Goal: Task Accomplishment & Management: Use online tool/utility

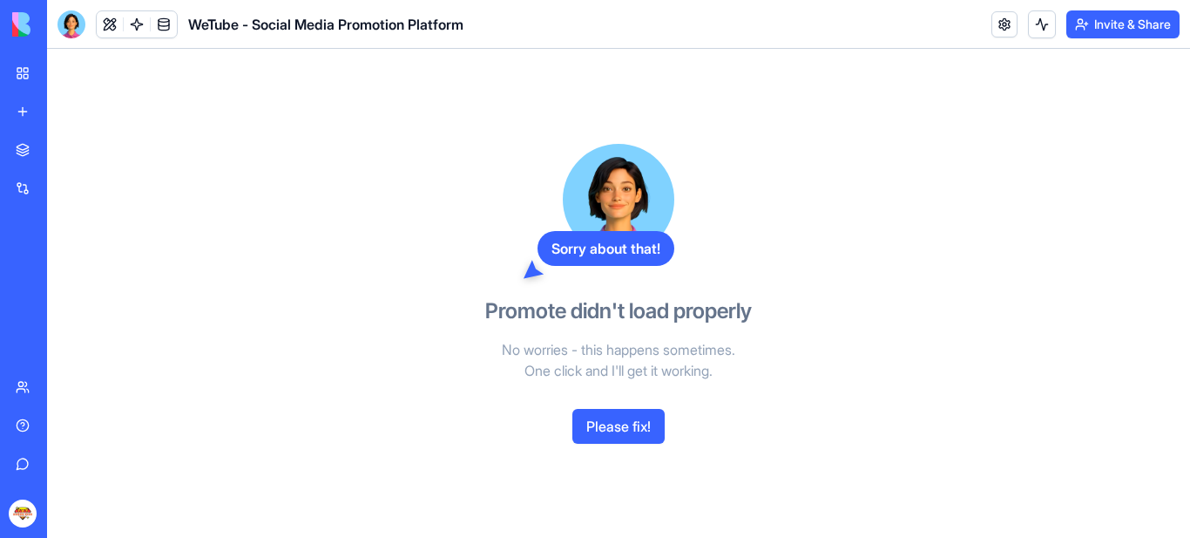
click at [22, 24] on img at bounding box center [66, 24] width 108 height 24
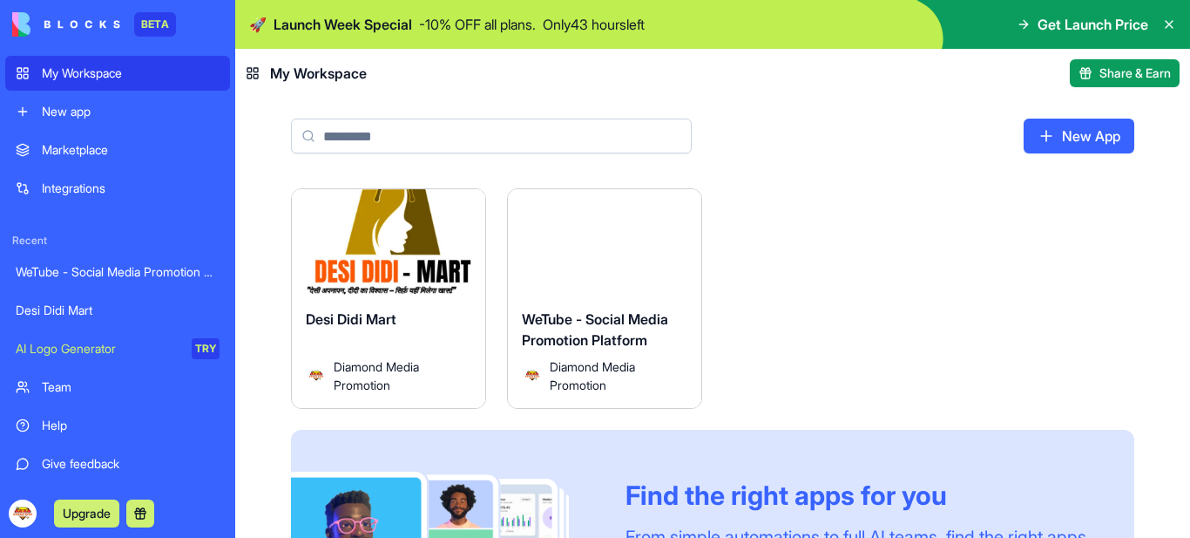
click at [461, 208] on html "BETA My Workspace New app Marketplace Integrations Recent WeTube - Social Media…" at bounding box center [595, 269] width 1190 height 538
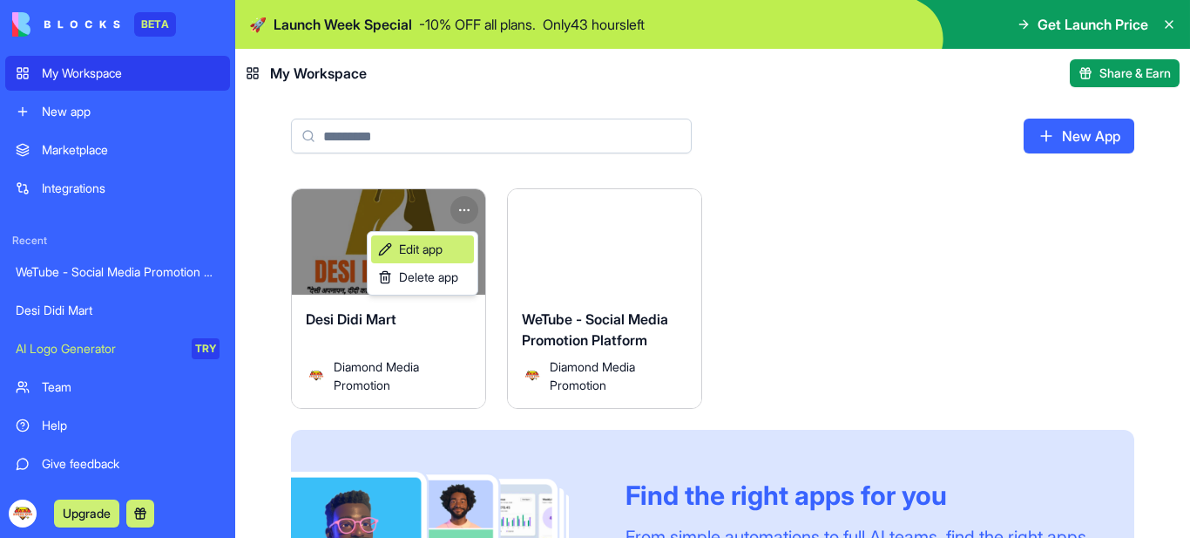
click at [443, 253] on span "Edit app" at bounding box center [421, 248] width 44 height 17
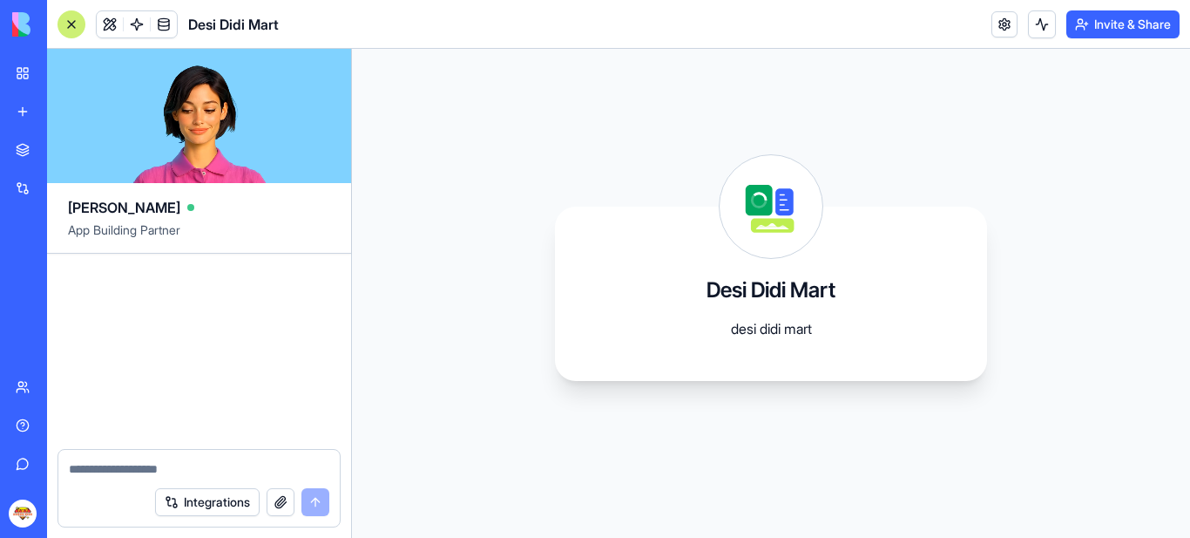
click at [519, 252] on div "Desi Didi Mart desi didi mart" at bounding box center [771, 293] width 838 height 489
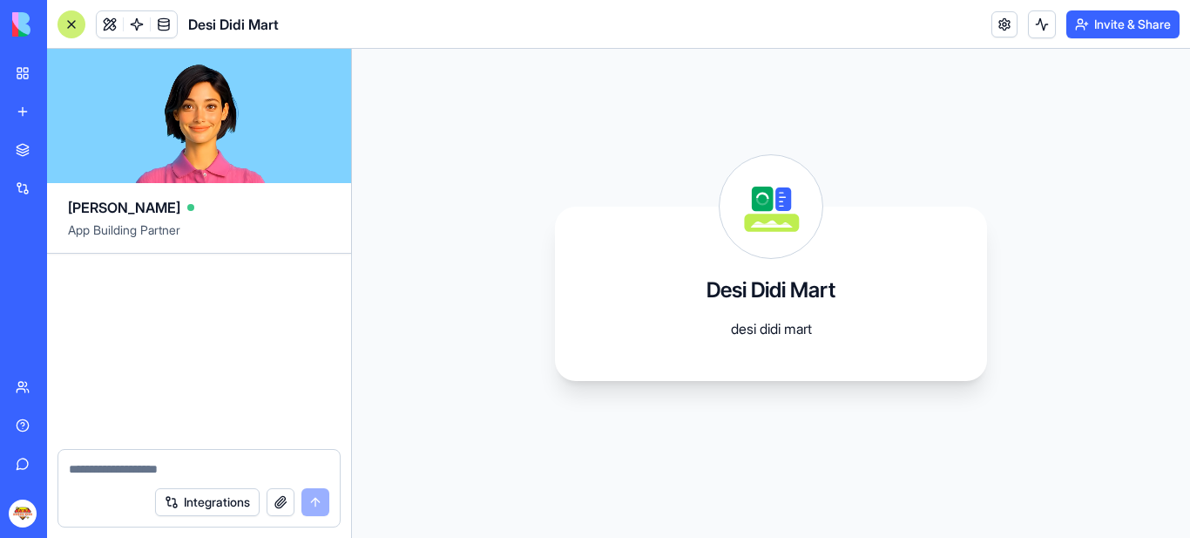
click at [64, 71] on div "My Workspace" at bounding box center [53, 72] width 23 height 17
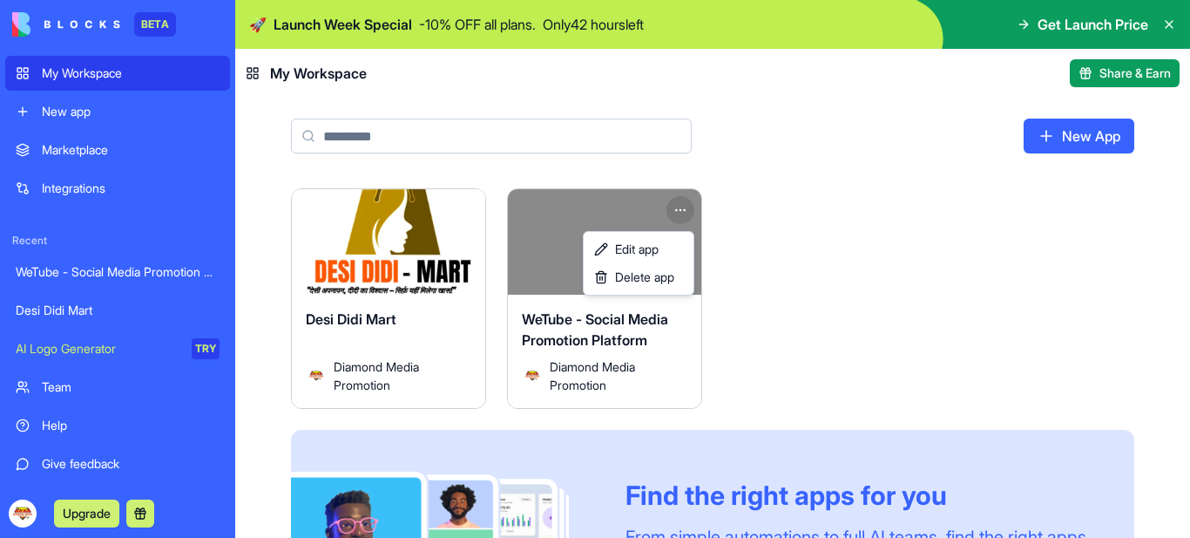
click at [680, 206] on html "BETA My Workspace New app Marketplace Integrations Recent WeTube - Social Media…" at bounding box center [595, 269] width 1190 height 538
click at [656, 247] on span "Edit app" at bounding box center [637, 248] width 44 height 17
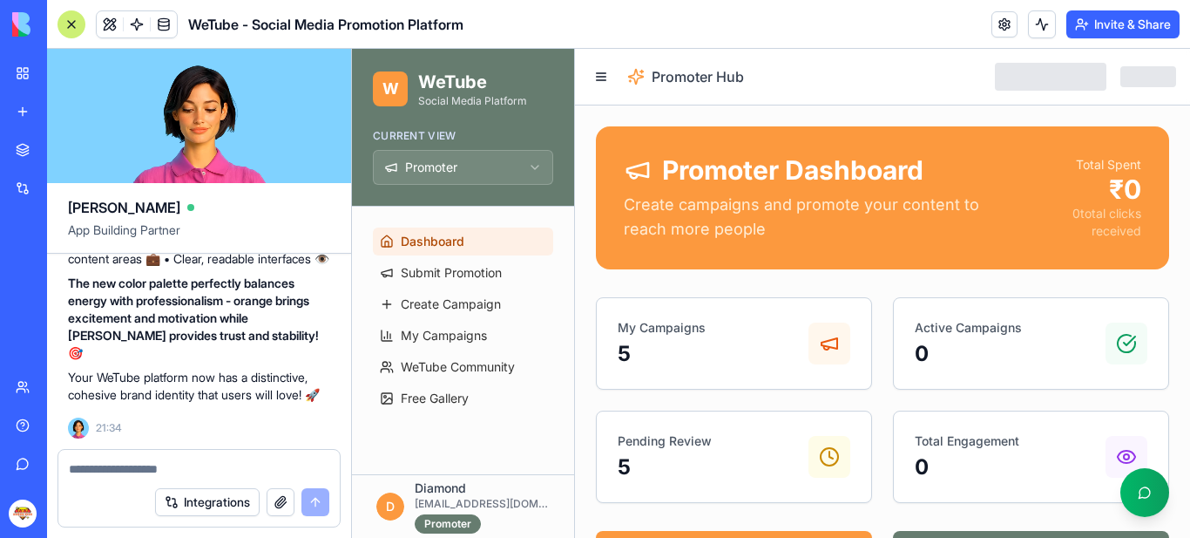
scroll to position [24385, 0]
drag, startPoint x: 75, startPoint y: 353, endPoint x: 285, endPoint y: 424, distance: 221.8
copy span "Orange (#FC993E) – Empowerment & Energy [PERSON_NAME] (#667C6F) – Stability & R…"
